Goal: Transaction & Acquisition: Obtain resource

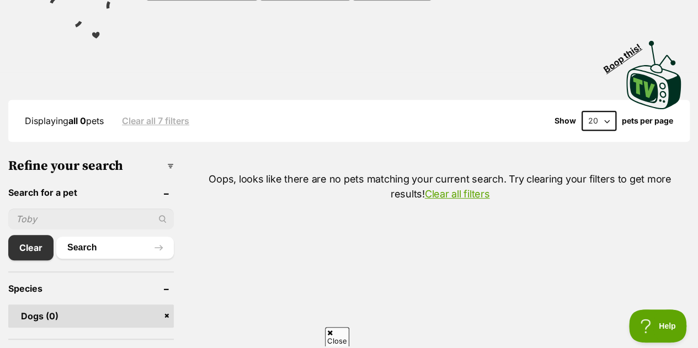
click at [103, 246] on button "Search" at bounding box center [115, 248] width 118 height 22
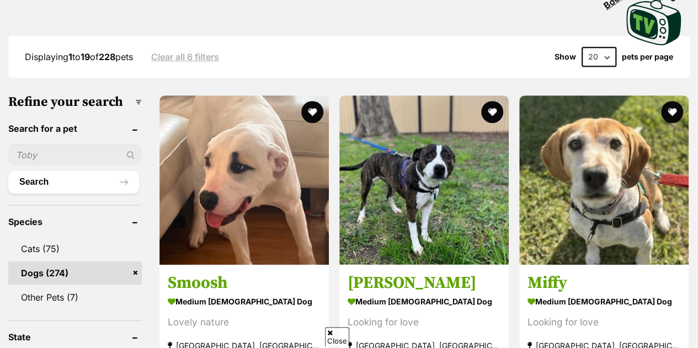
click at [566, 272] on link "Miffy medium female Dog Looking for love Burwood East, VIC Interstate adoption …" at bounding box center [603, 321] width 169 height 112
